Goal: Information Seeking & Learning: Find specific fact

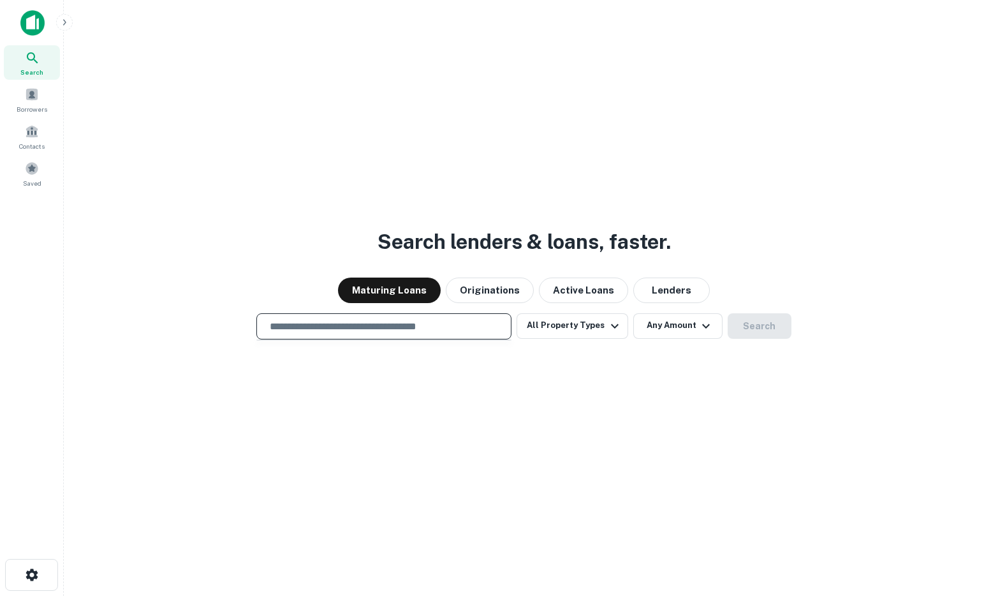
click at [289, 325] on input "text" at bounding box center [384, 326] width 244 height 15
paste input "**********"
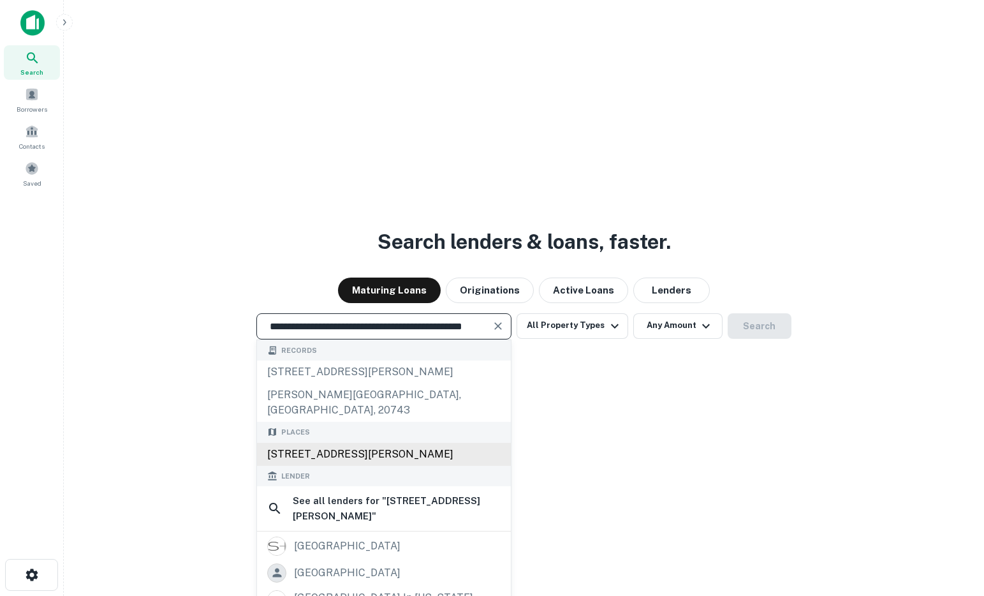
click at [435, 443] on div "[STREET_ADDRESS][PERSON_NAME]" at bounding box center [384, 454] width 254 height 23
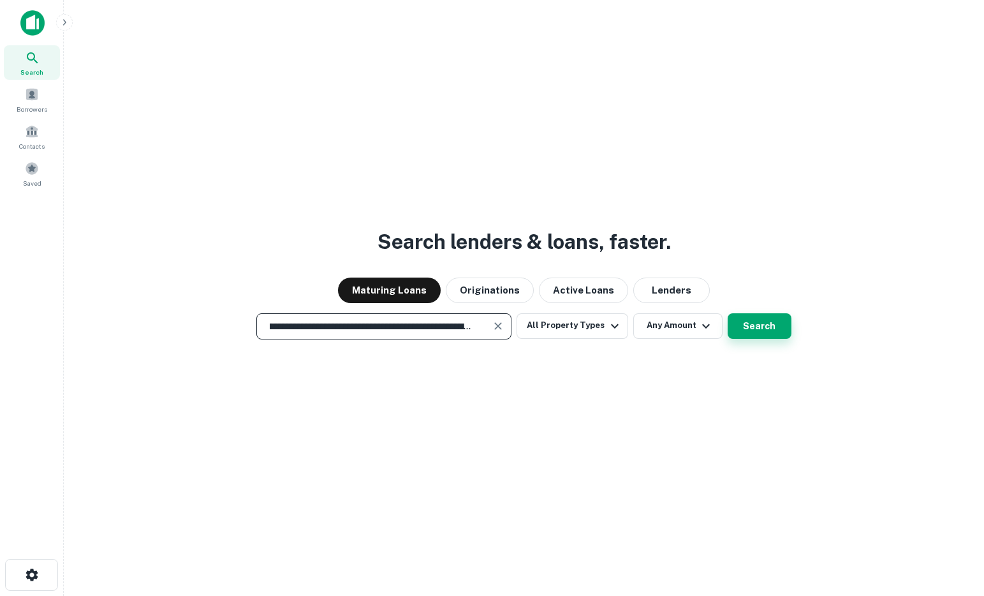
type input "**********"
click at [763, 320] on button "Search" at bounding box center [760, 326] width 64 height 26
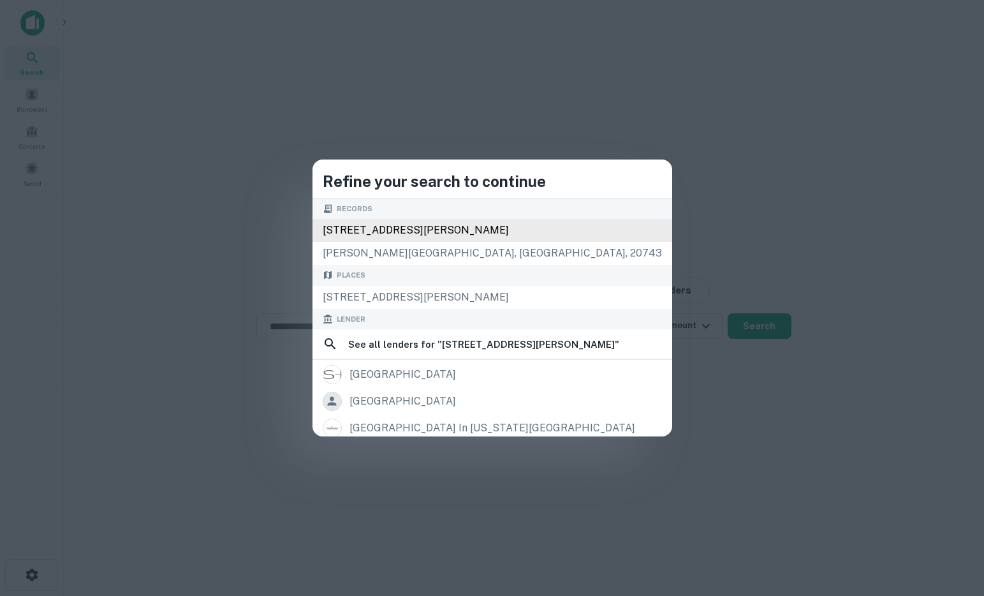
click at [519, 237] on div "[STREET_ADDRESS][PERSON_NAME]" at bounding box center [493, 230] width 360 height 23
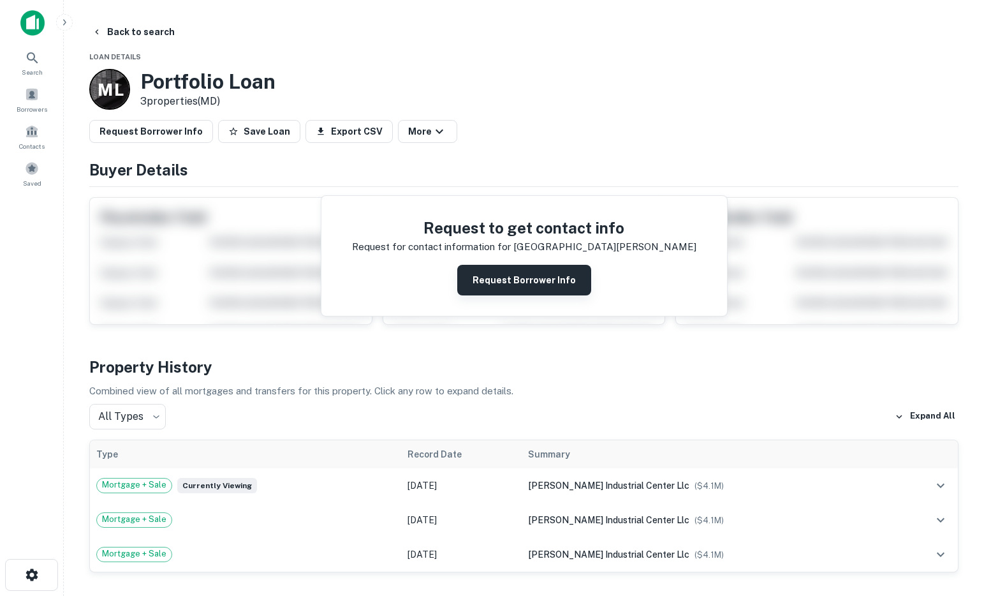
click at [484, 280] on button "Request Borrower Info" at bounding box center [524, 280] width 134 height 31
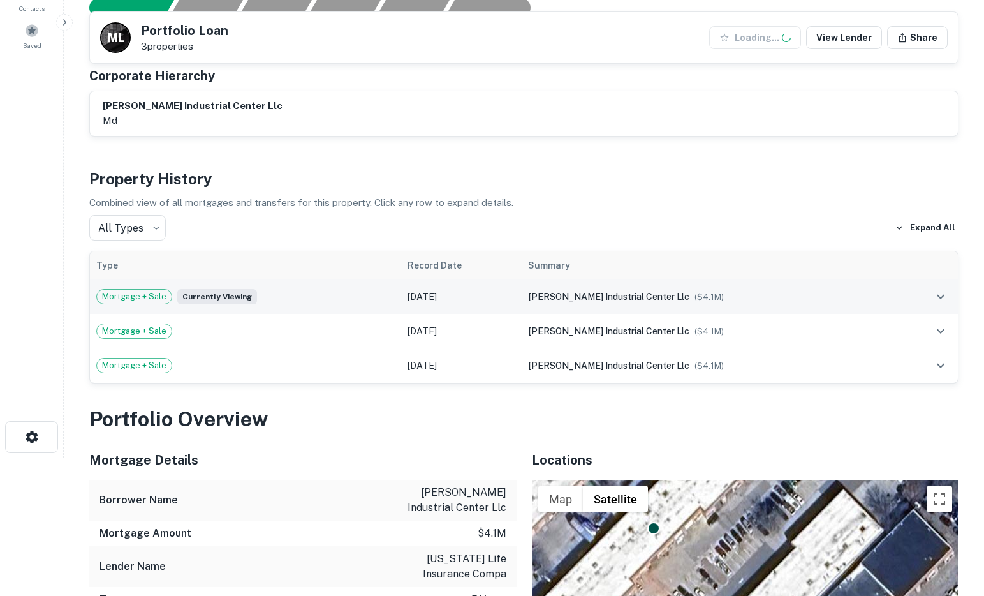
scroll to position [145, 0]
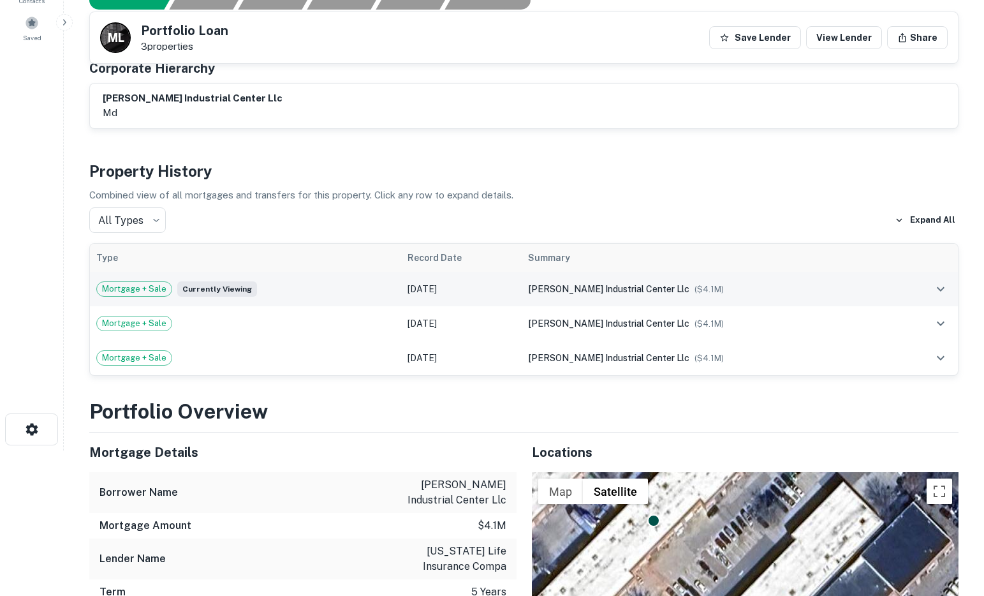
click at [144, 290] on span "Mortgage + Sale" at bounding box center [134, 289] width 75 height 13
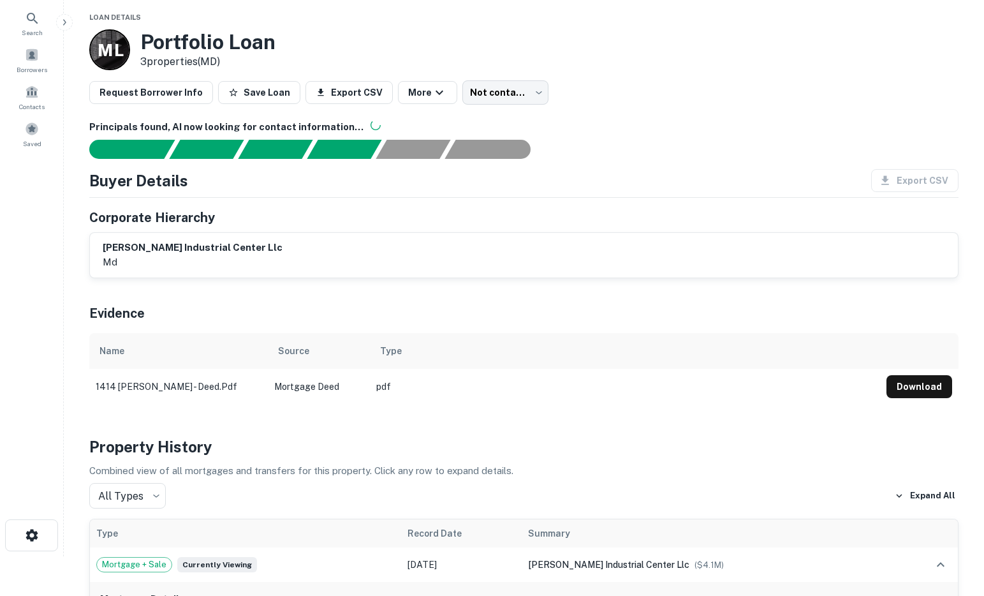
scroll to position [45, 0]
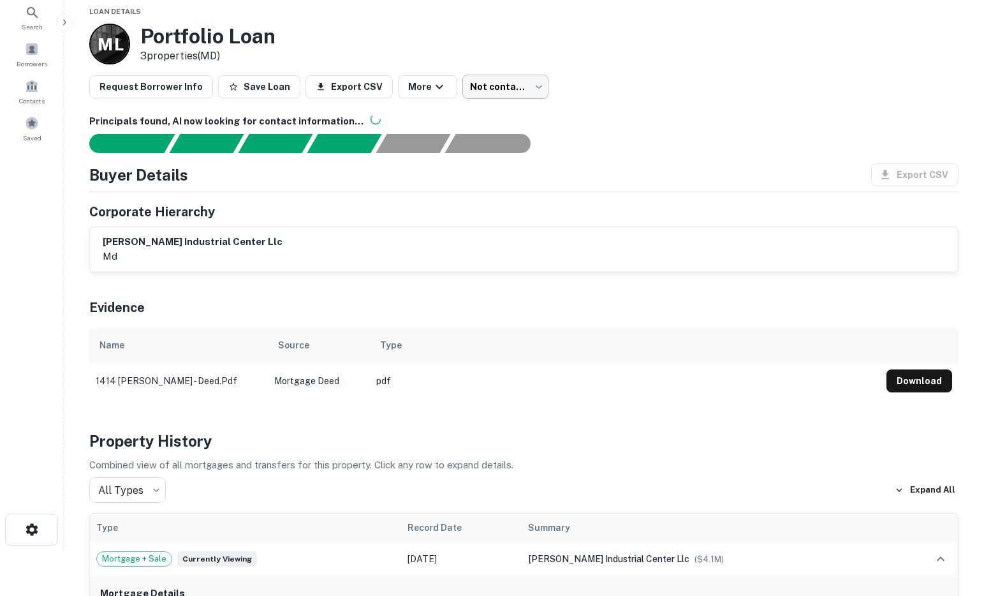
click at [498, 83] on body "Search Borrowers Contacts Saved Back to search Loan Details M L Portfolio Loan …" at bounding box center [492, 253] width 984 height 596
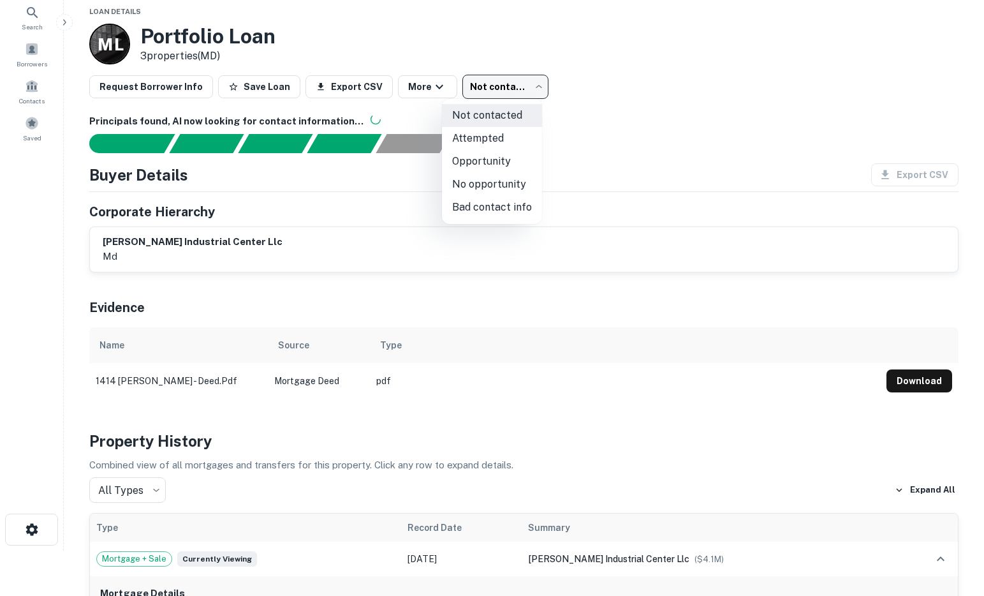
click at [649, 70] on div at bounding box center [492, 298] width 984 height 596
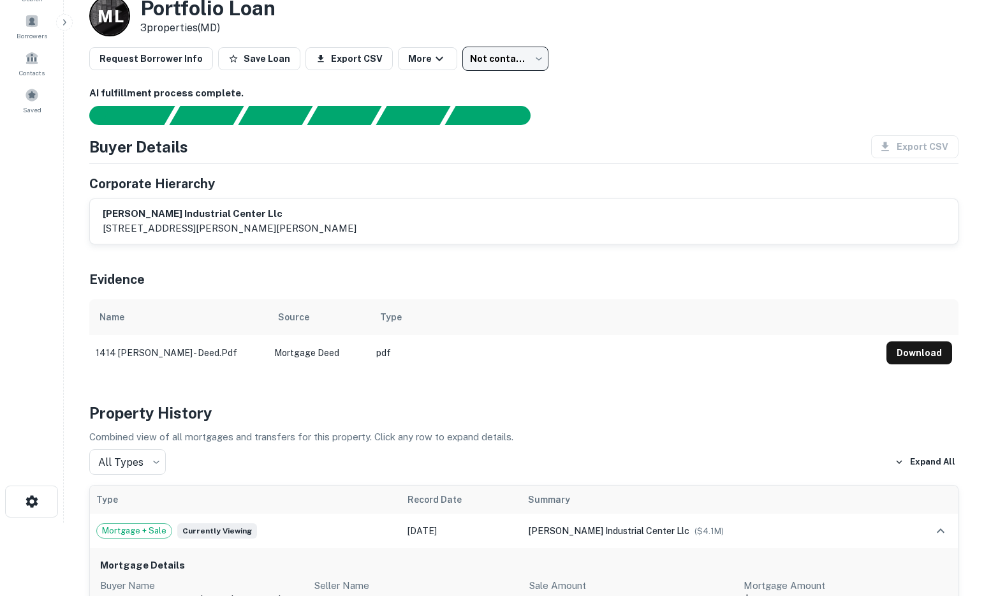
scroll to position [73, 0]
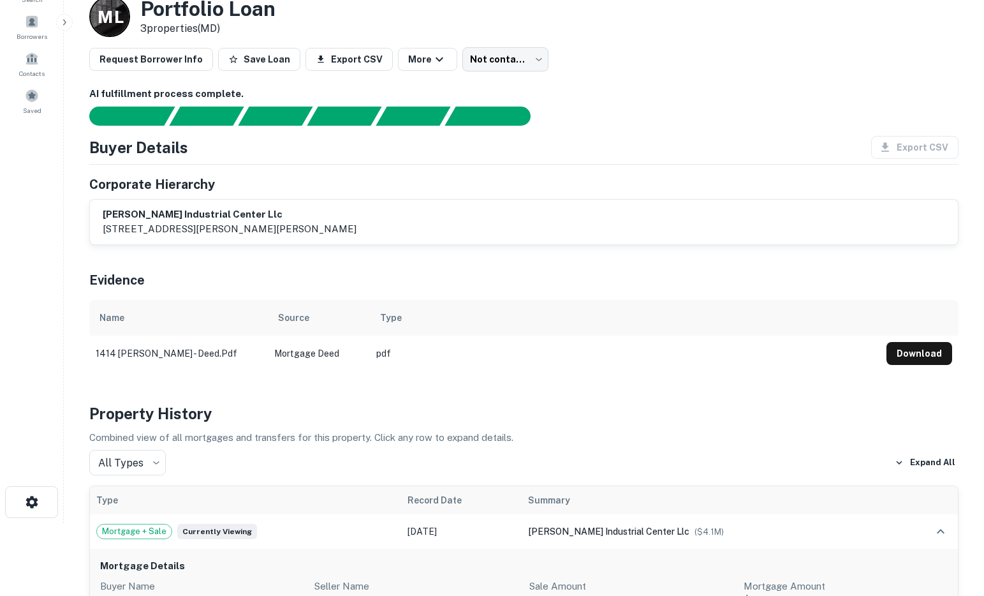
click at [258, 230] on p "[STREET_ADDRESS][PERSON_NAME][PERSON_NAME]" at bounding box center [230, 228] width 254 height 15
click at [255, 213] on h6 "[PERSON_NAME] industrial center llc" at bounding box center [230, 214] width 254 height 15
